Goal: Transaction & Acquisition: Purchase product/service

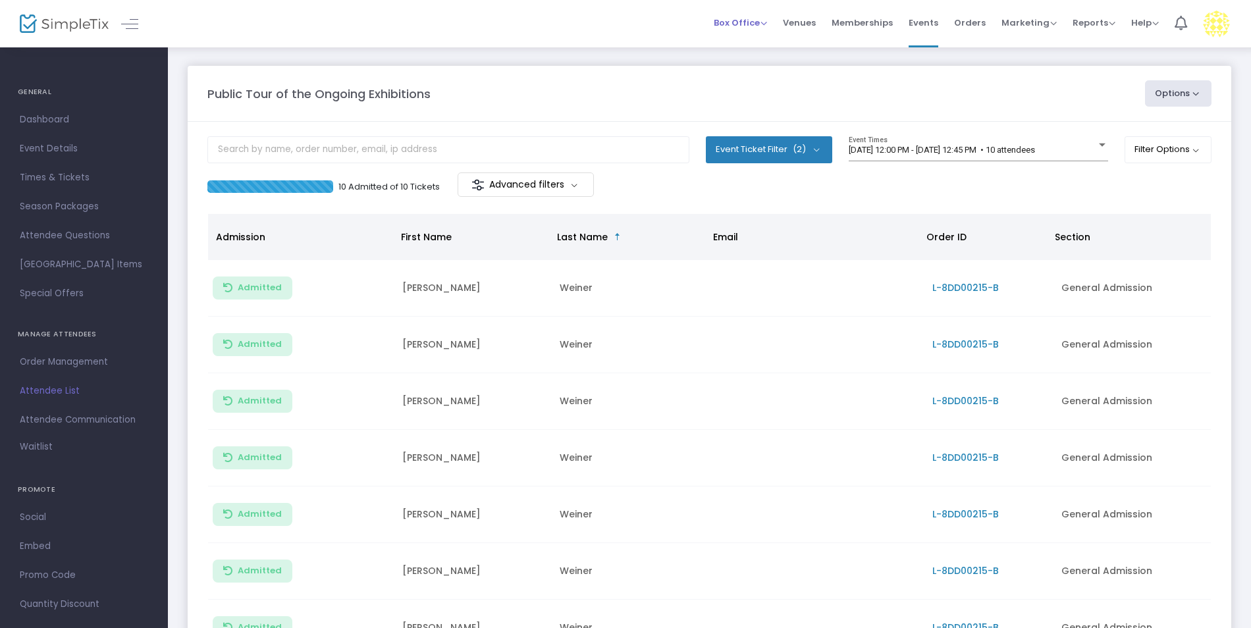
click at [742, 14] on span "Box Office Sell Tickets Bookings Sell Season Pass" at bounding box center [740, 23] width 53 height 34
click at [741, 18] on span "Box Office" at bounding box center [740, 22] width 53 height 13
click at [740, 34] on li "Sell Tickets" at bounding box center [761, 45] width 94 height 26
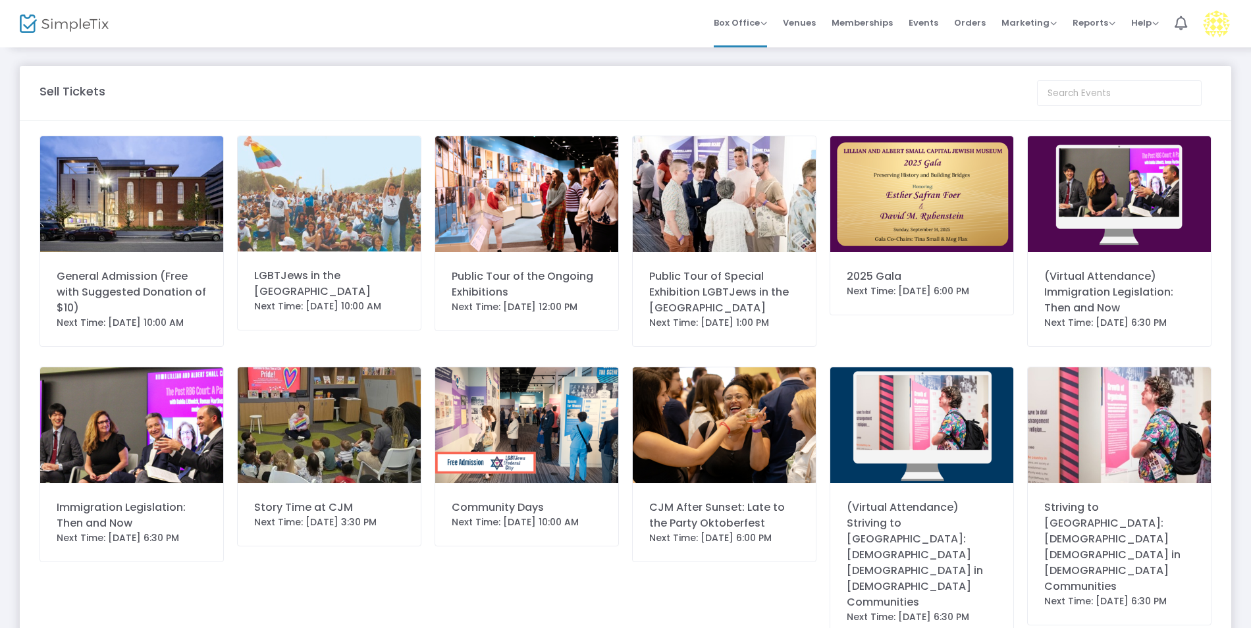
click at [348, 283] on div "LGBTJews in the [GEOGRAPHIC_DATA]" at bounding box center [329, 284] width 150 height 32
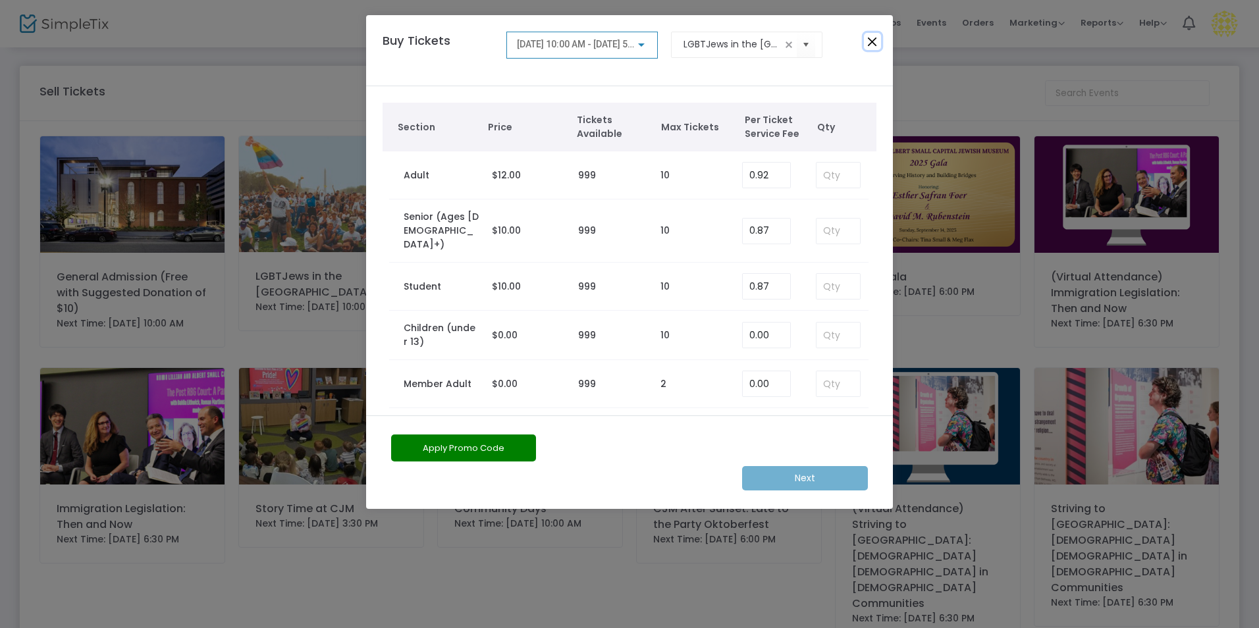
click at [875, 35] on button "Close" at bounding box center [872, 41] width 17 height 17
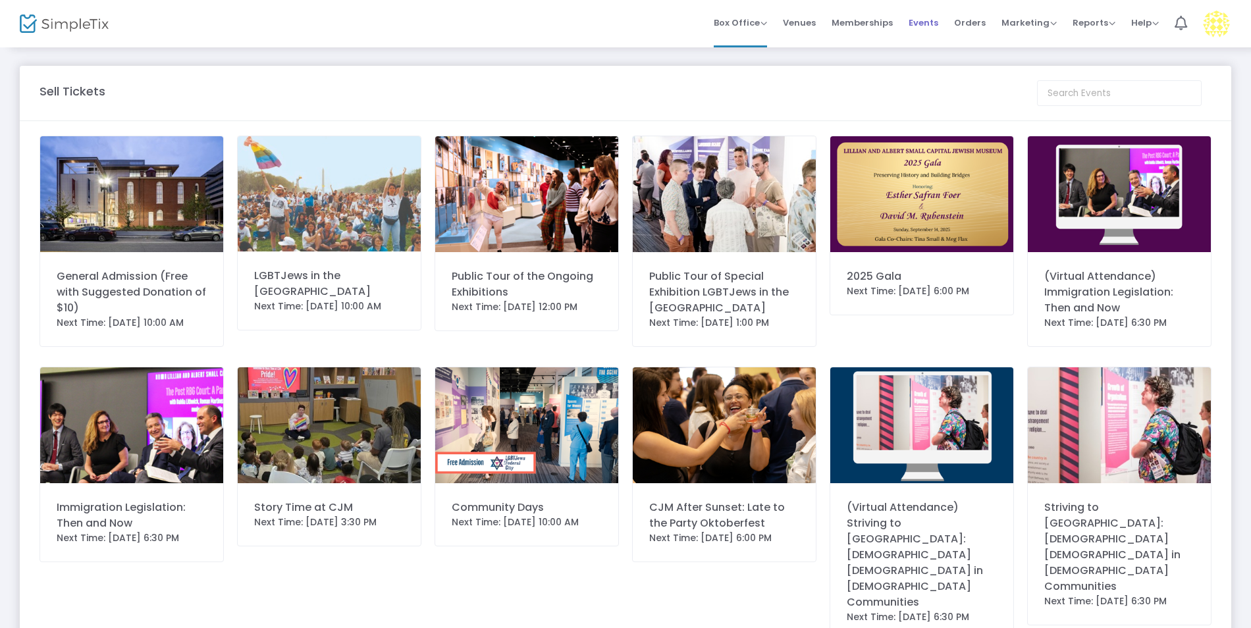
click at [908, 25] on li "Events" at bounding box center [923, 23] width 45 height 47
click at [926, 25] on span "Events" at bounding box center [924, 23] width 30 height 34
